Goal: Manage account settings

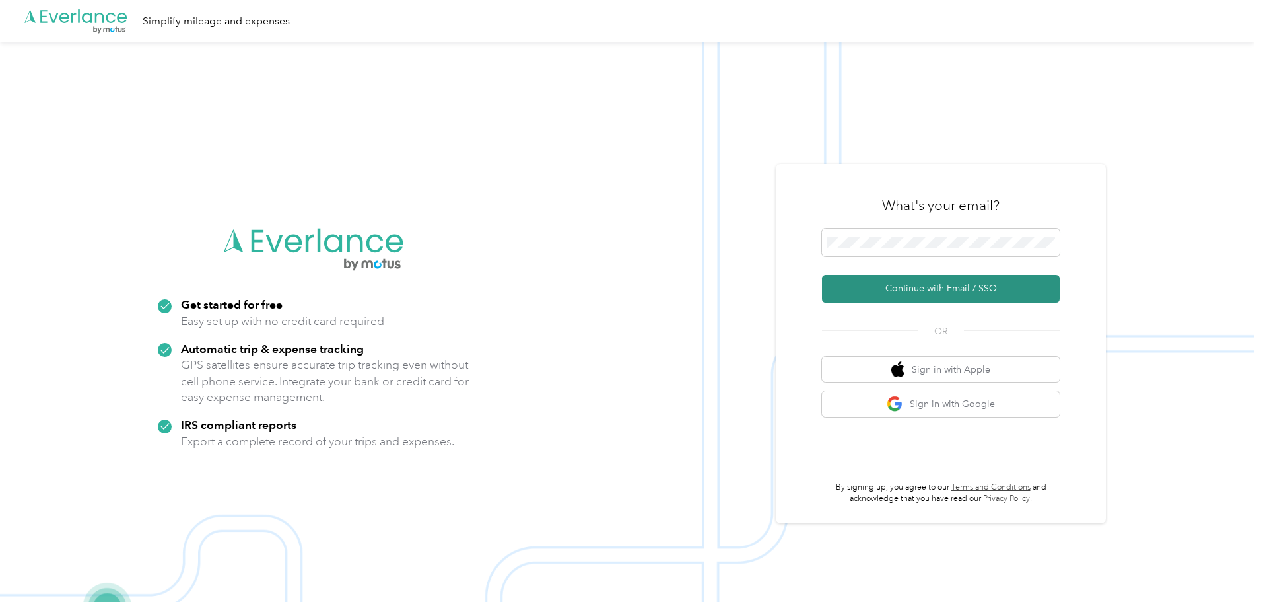
click at [981, 291] on button "Continue with Email / SSO" at bounding box center [941, 289] width 238 height 28
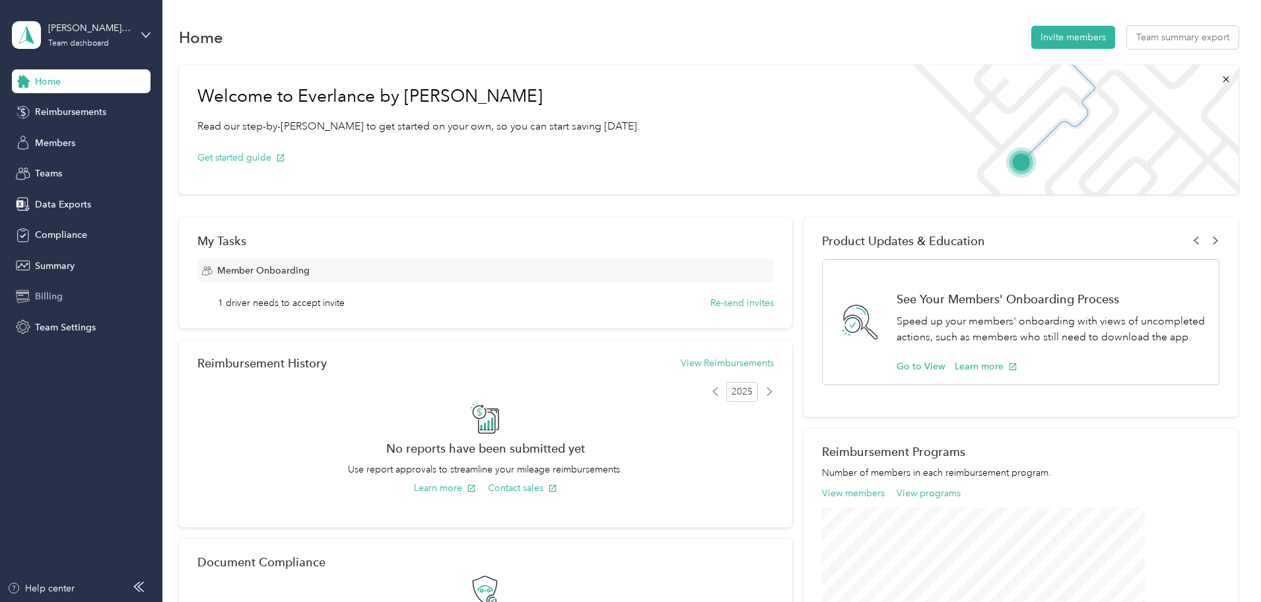
click at [46, 297] on span "Billing" at bounding box center [49, 296] width 28 height 14
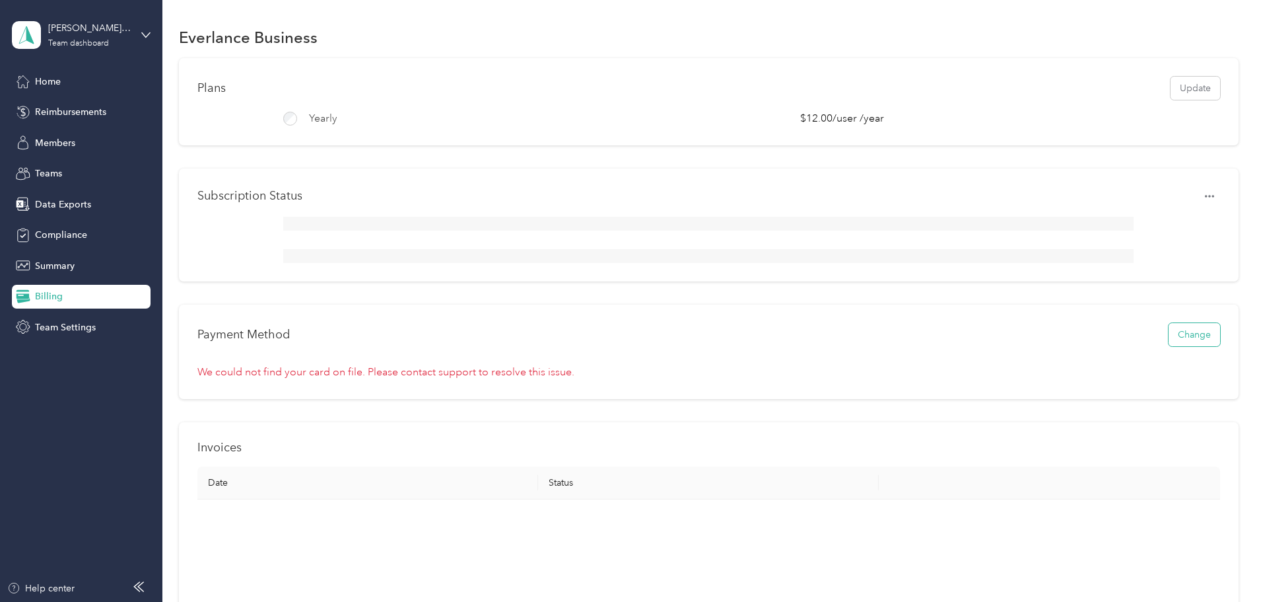
click at [1169, 346] on button "Change" at bounding box center [1195, 334] width 52 height 23
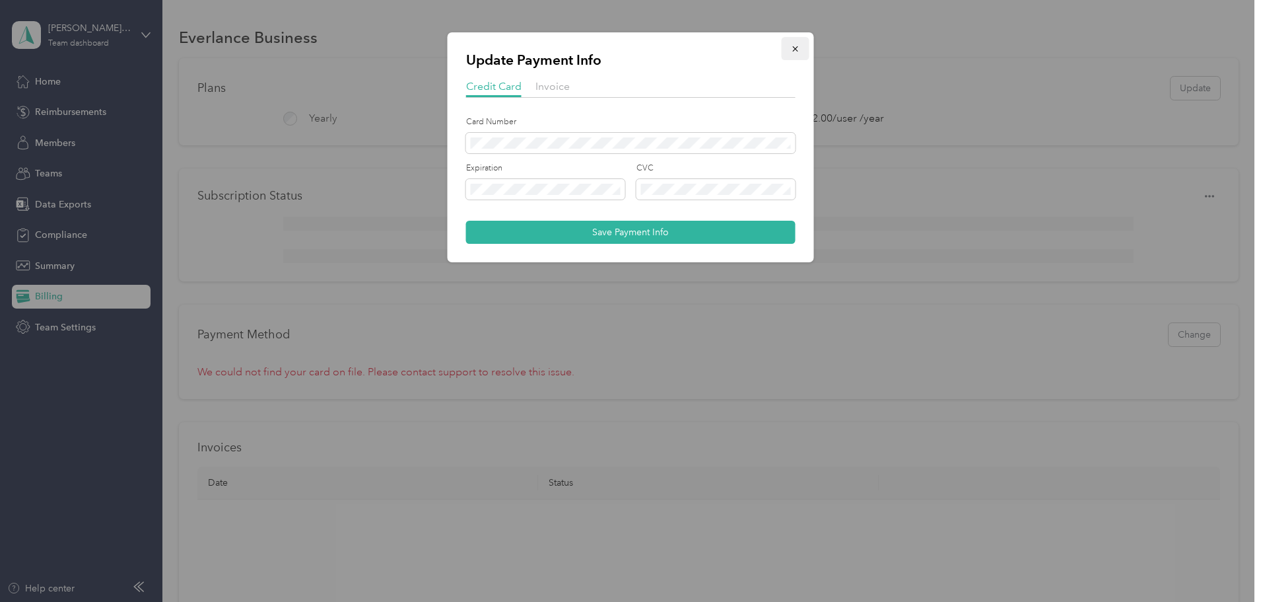
click at [798, 51] on icon "button" at bounding box center [795, 48] width 9 height 9
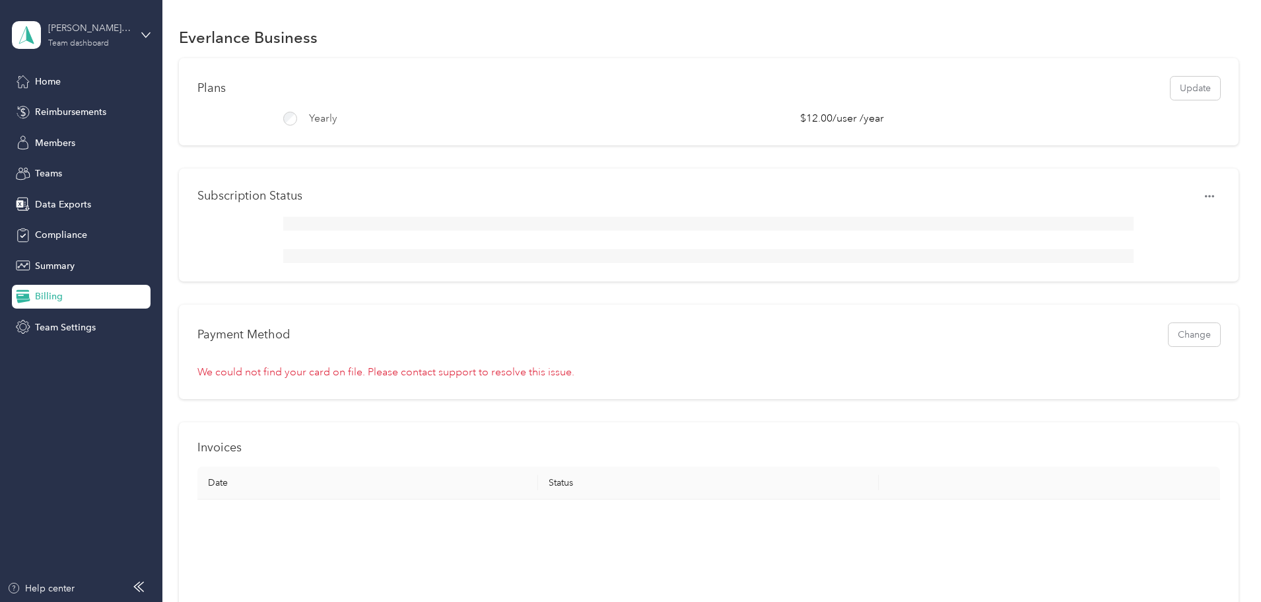
drag, startPoint x: 112, startPoint y: 30, endPoint x: 113, endPoint y: 39, distance: 9.3
click at [113, 28] on div "Johnstone Supply" at bounding box center [89, 28] width 83 height 14
click at [88, 169] on div "Log out" at bounding box center [225, 168] width 409 height 23
